Goal: Check status

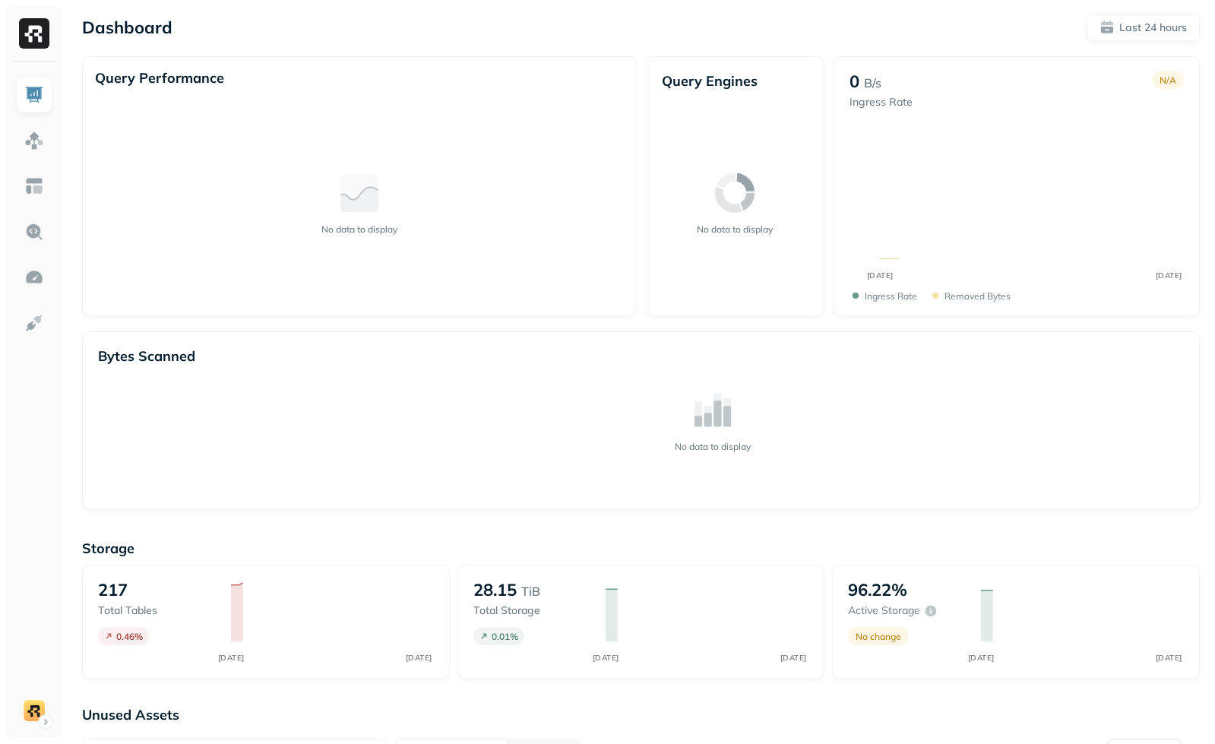
click at [418, 363] on div "No data to display" at bounding box center [713, 420] width 942 height 146
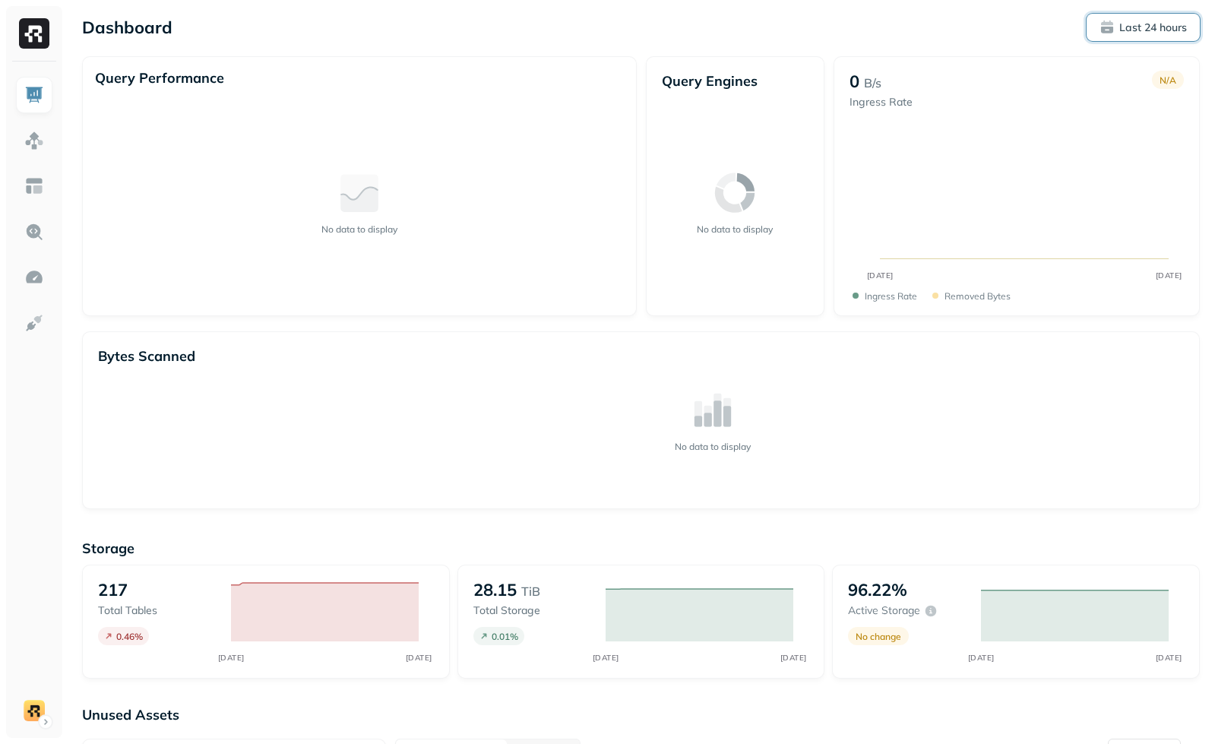
click at [1108, 31] on span "Last 24 hours" at bounding box center [1142, 27] width 87 height 15
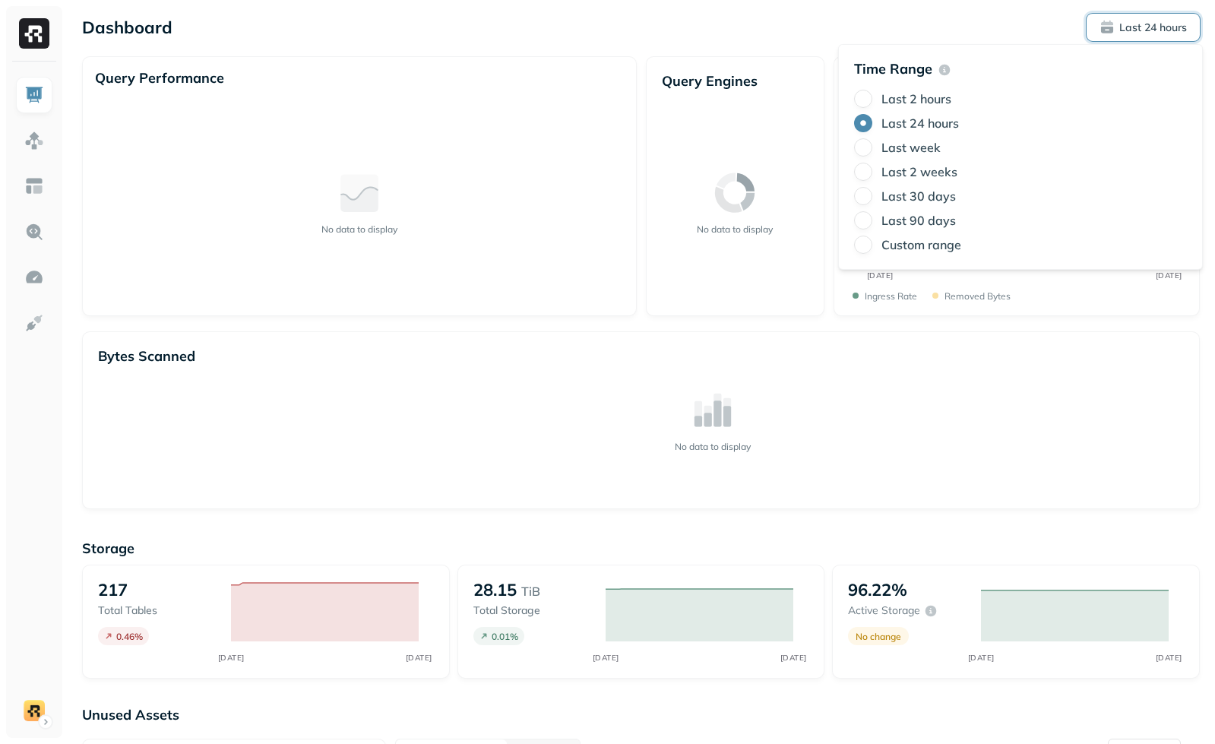
click at [922, 177] on label "Last 2 weeks" at bounding box center [919, 171] width 76 height 15
click at [872, 177] on button "Last 2 weeks" at bounding box center [863, 172] width 18 height 18
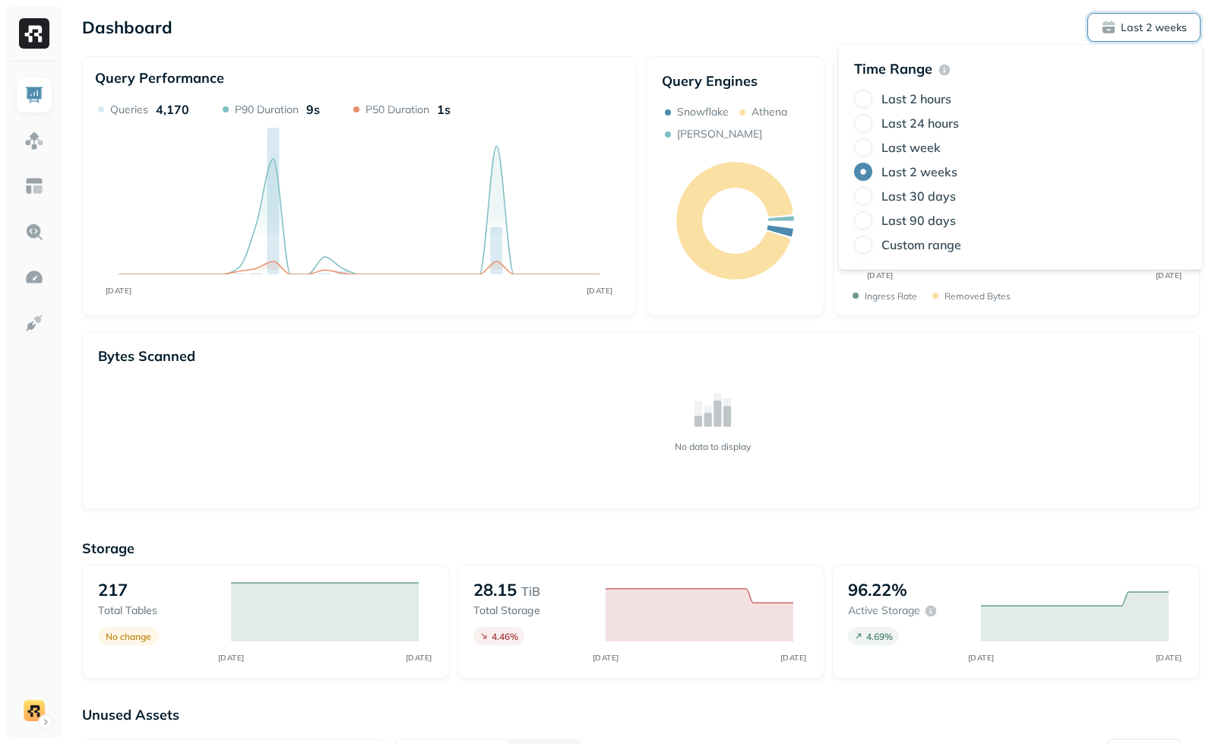
click at [942, 191] on label "Last 30 days" at bounding box center [918, 195] width 74 height 15
click at [872, 191] on button "Last 30 days" at bounding box center [863, 196] width 18 height 18
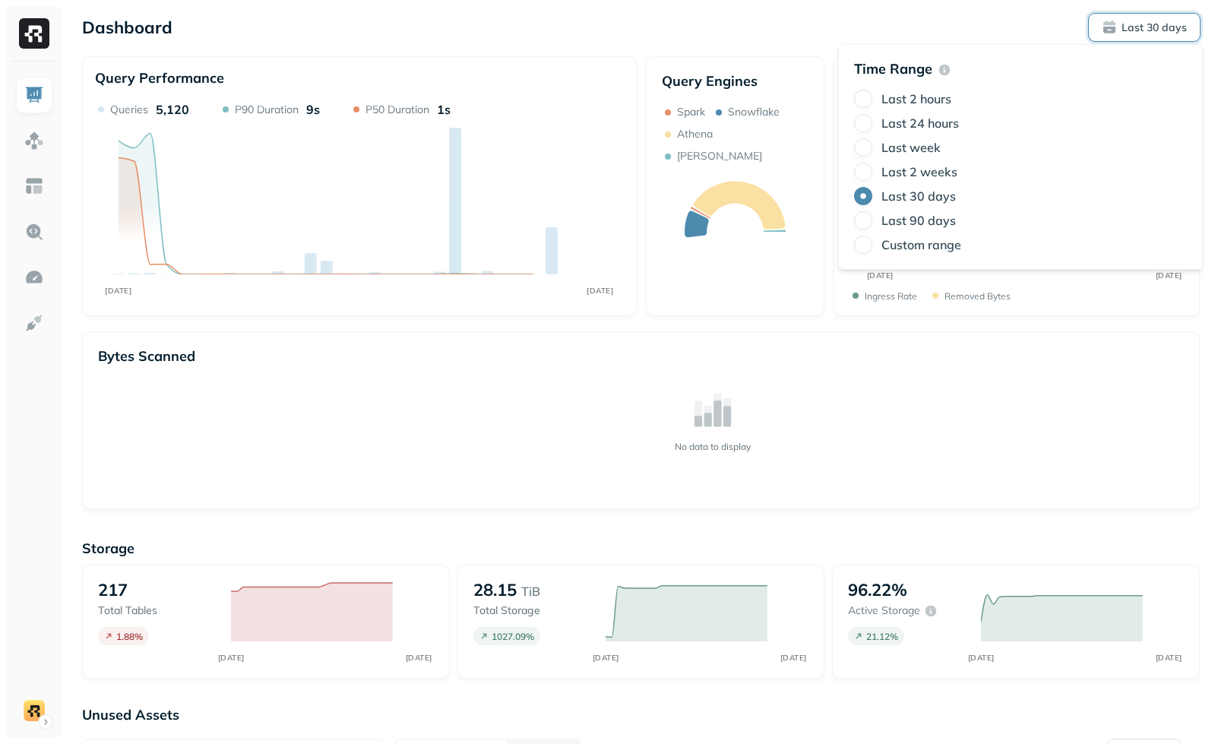
click at [910, 119] on label "Last 24 hours" at bounding box center [919, 122] width 77 height 15
click at [872, 119] on button "Last 24 hours" at bounding box center [863, 123] width 18 height 18
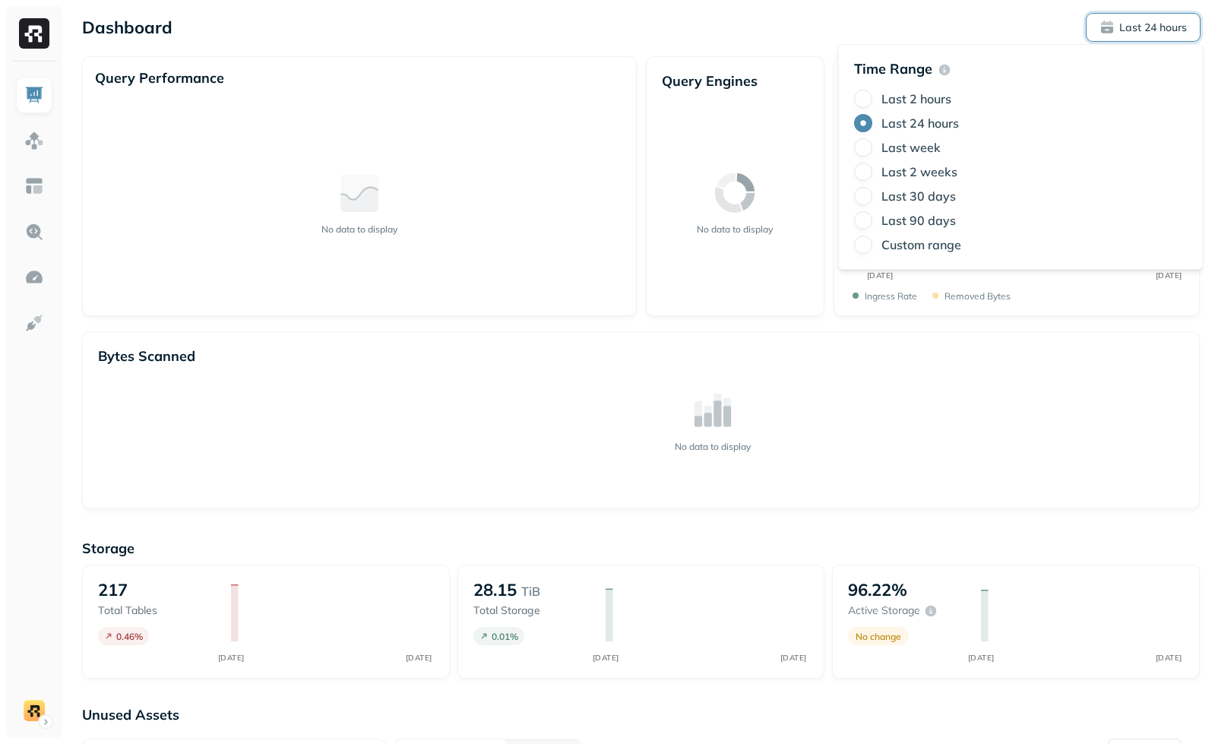
click at [520, 317] on div "Dashboard Last 24 hours Query Performance No data to display Query Engines No d…" at bounding box center [641, 519] width 1148 height 1038
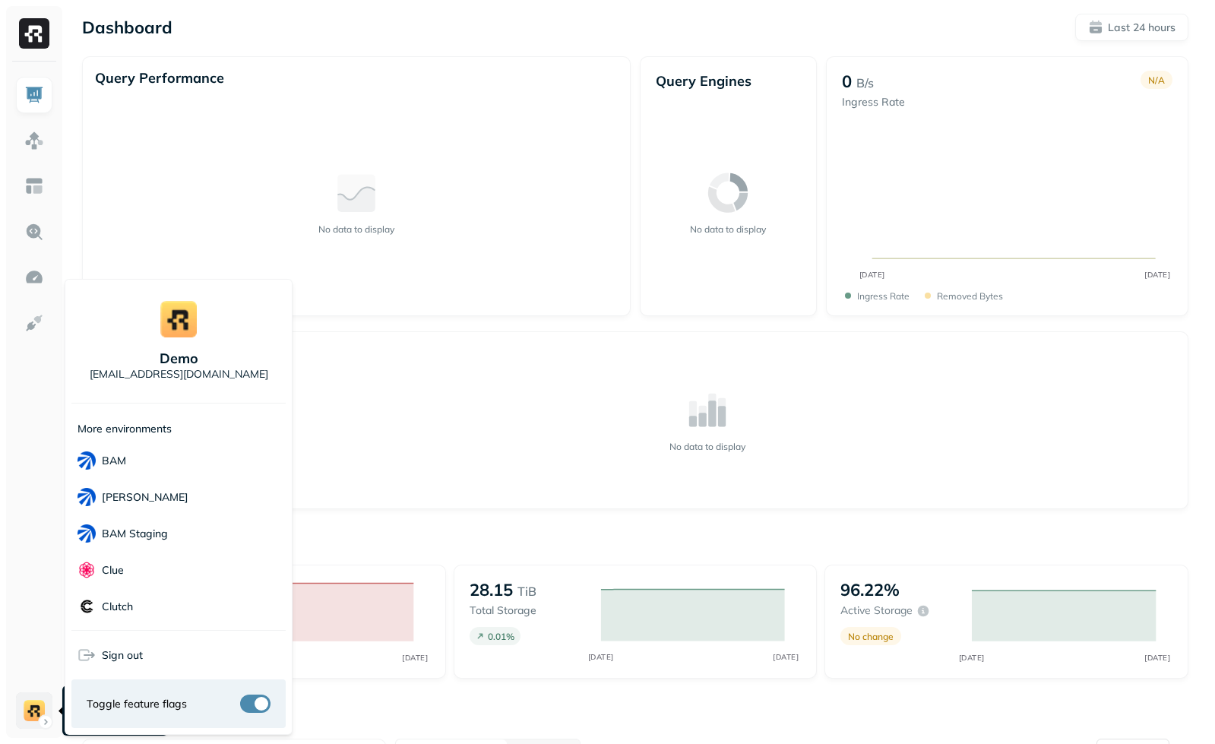
click at [33, 703] on html "Dashboard Last 24 hours Query Performance No data to display Query Engines No d…" at bounding box center [607, 519] width 1215 height 1038
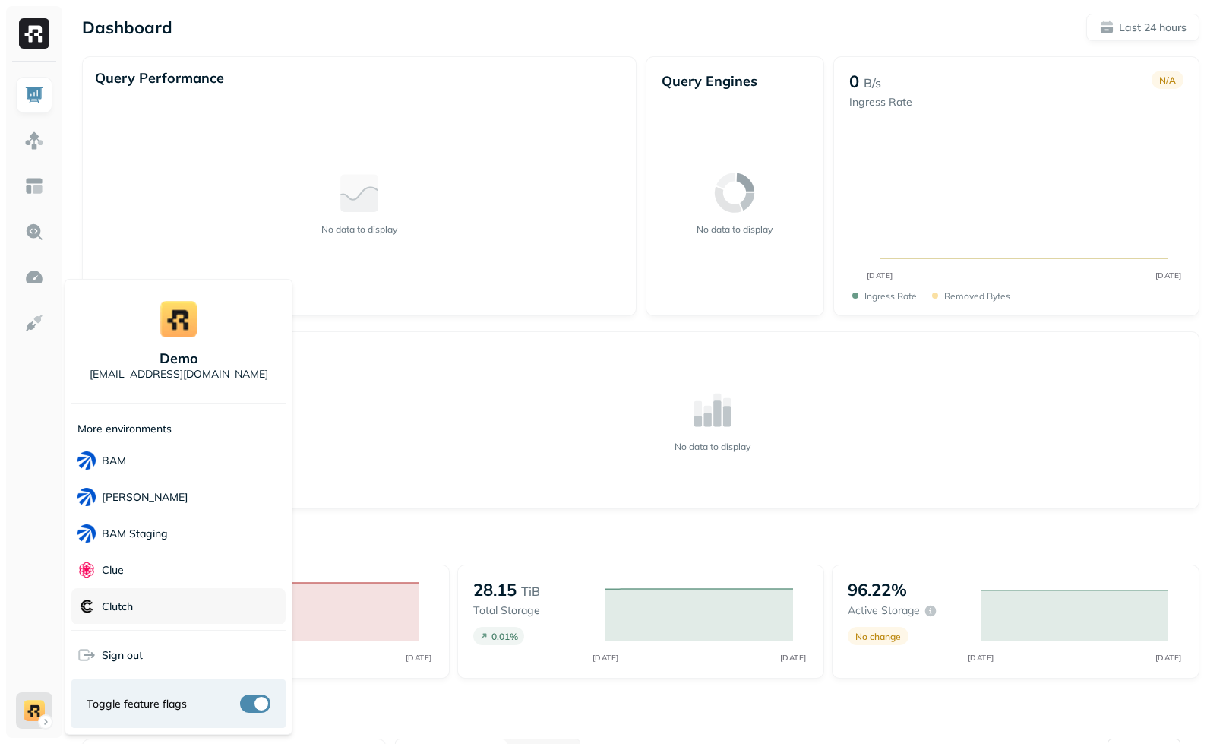
click at [151, 609] on div "Clutch" at bounding box center [178, 606] width 214 height 36
